Goal: Navigation & Orientation: Find specific page/section

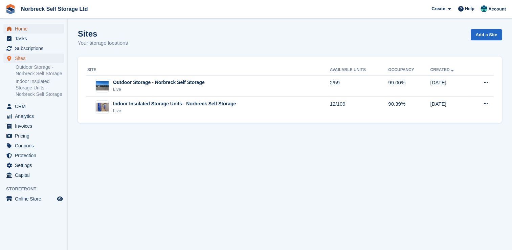
click at [29, 28] on span "Home" at bounding box center [35, 28] width 41 height 9
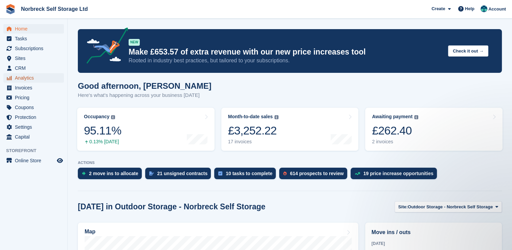
click at [22, 76] on span "Analytics" at bounding box center [35, 77] width 41 height 9
